Goal: Task Accomplishment & Management: Use online tool/utility

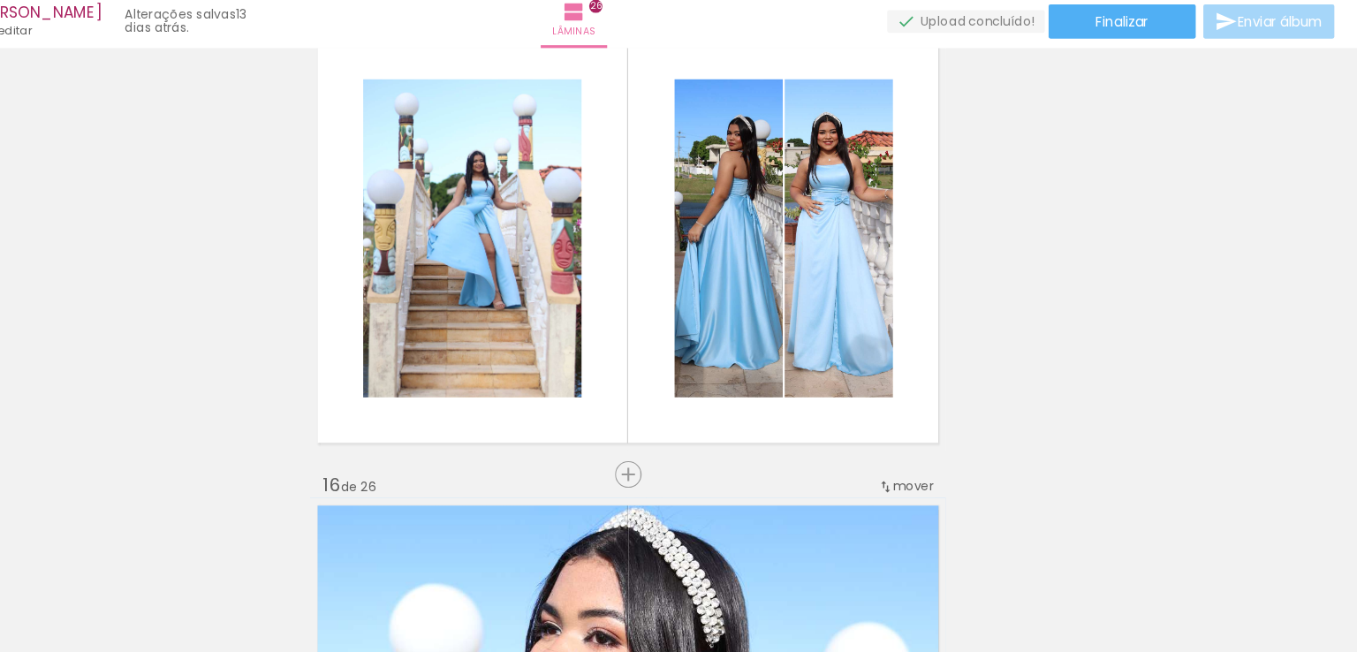
scroll to position [0, 6908]
